Goal: Check status: Check status

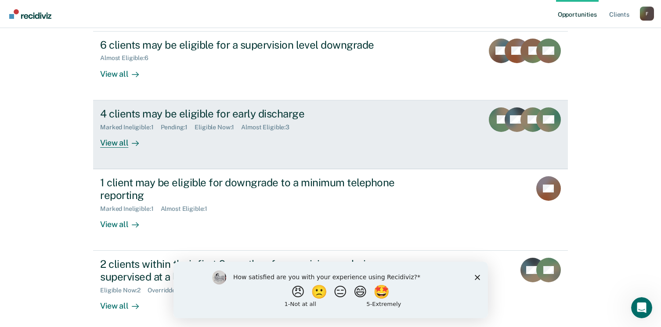
scroll to position [106, 0]
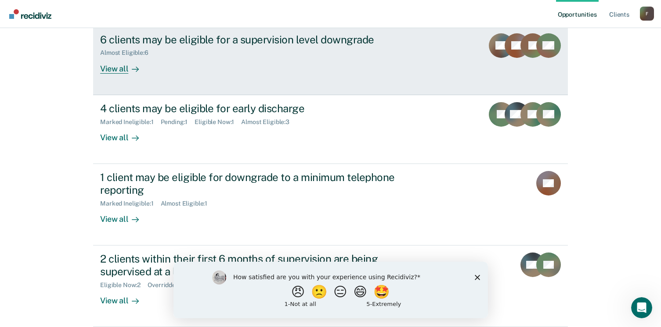
click at [118, 70] on div "View all" at bounding box center [124, 65] width 49 height 17
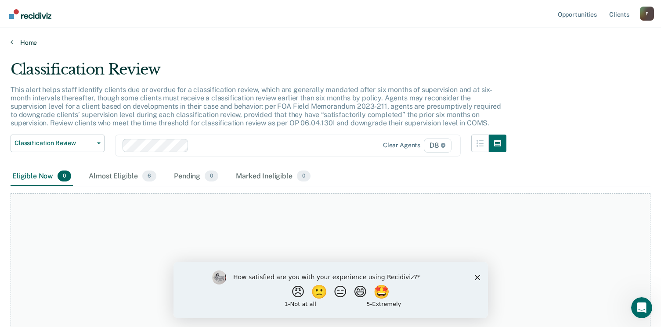
click at [25, 43] on link "Home" at bounding box center [331, 43] width 640 height 8
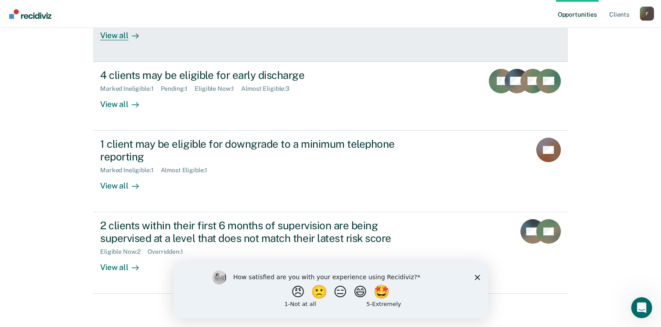
scroll to position [141, 0]
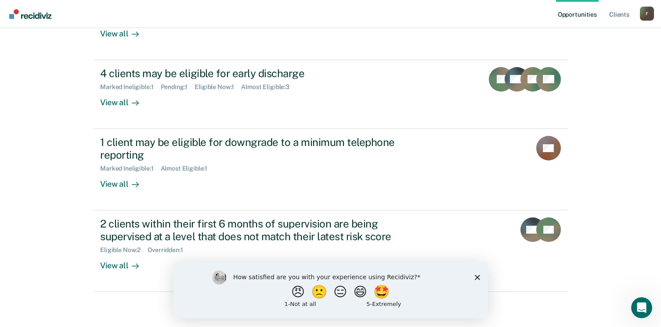
click at [475, 276] on polygon "Close survey" at bounding box center [476, 277] width 5 height 5
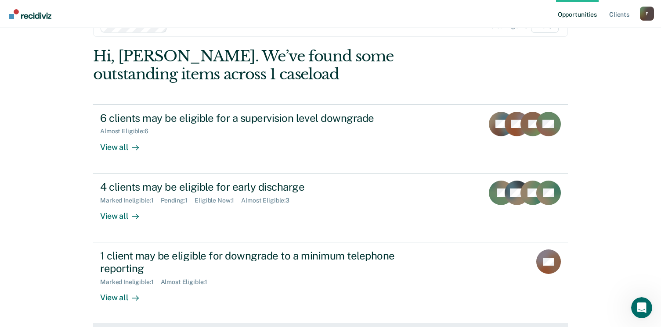
scroll to position [0, 0]
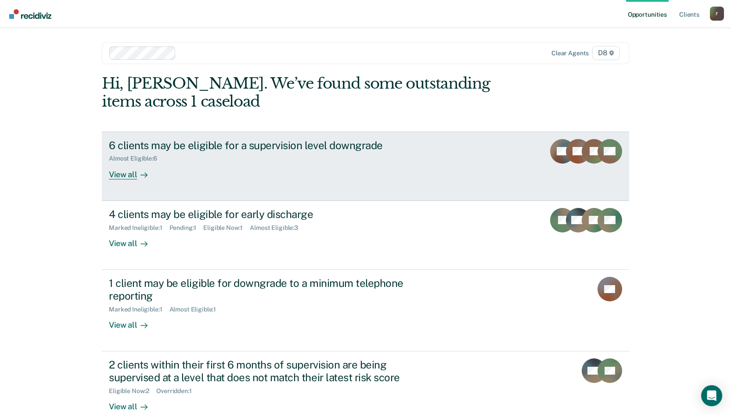
click at [144, 149] on div "6 clients may be eligible for a supervision level downgrade" at bounding box center [263, 145] width 308 height 13
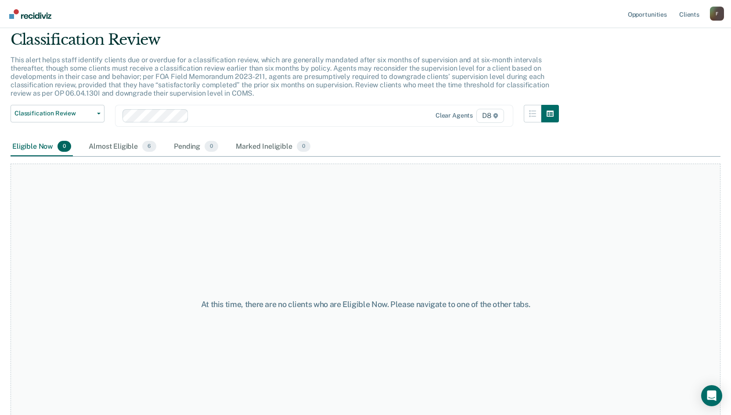
scroll to position [44, 0]
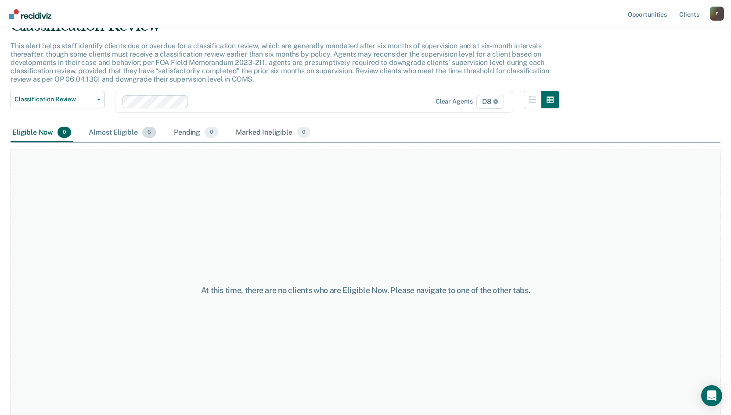
click at [123, 134] on div "Almost Eligible 6" at bounding box center [122, 132] width 71 height 19
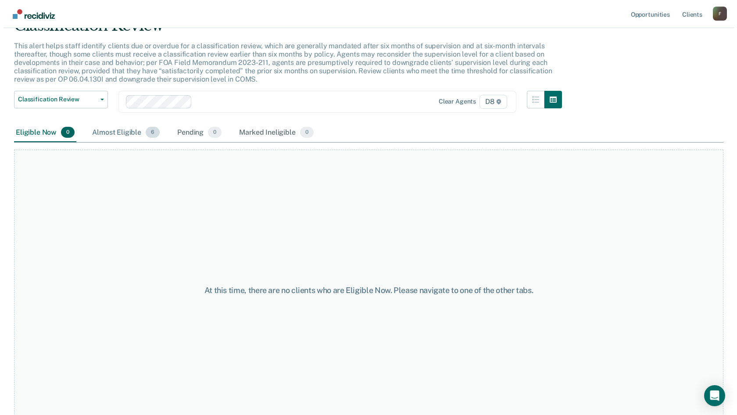
scroll to position [0, 0]
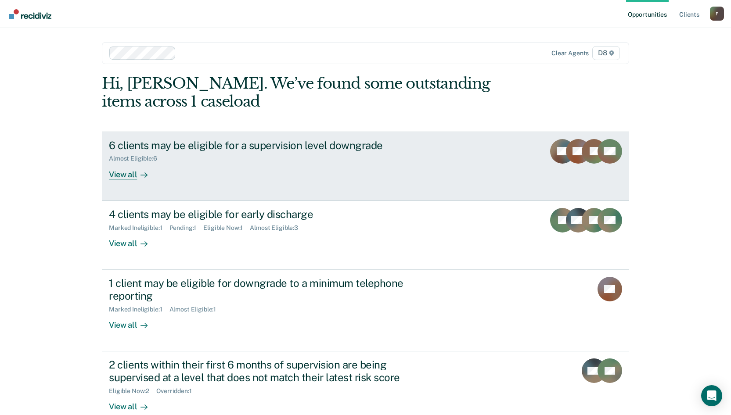
scroll to position [18, 0]
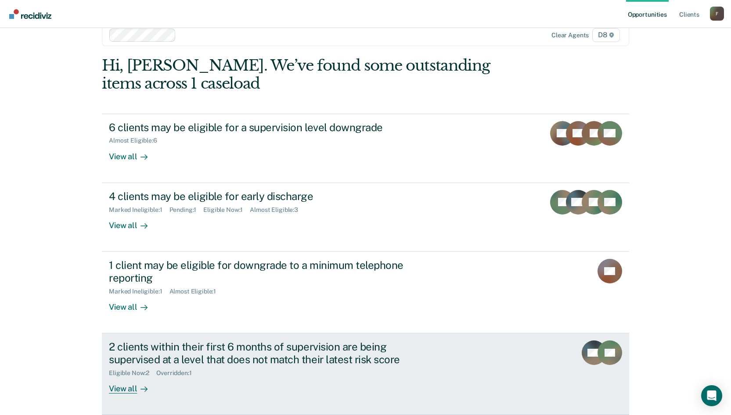
click at [297, 343] on div "2 clients within their first 6 months of supervision are being supervised at a …" at bounding box center [263, 353] width 308 height 25
